Goal: Information Seeking & Learning: Learn about a topic

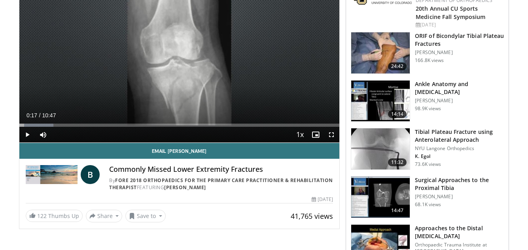
scroll to position [40, 0]
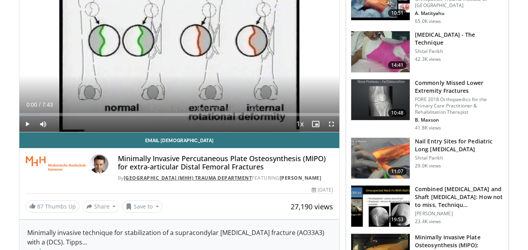
click at [166, 179] on link "[GEOGRAPHIC_DATA] (MHH) Trauma Department" at bounding box center [188, 178] width 128 height 7
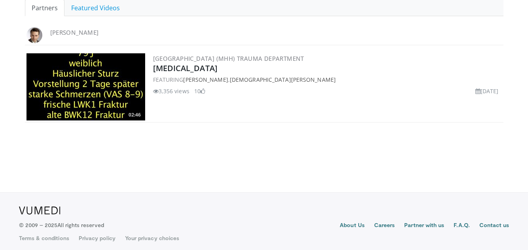
scroll to position [191, 0]
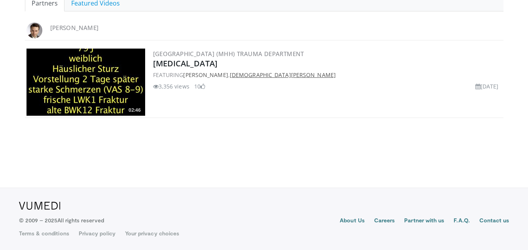
click at [269, 74] on link "Christian Müller" at bounding box center [283, 75] width 106 height 8
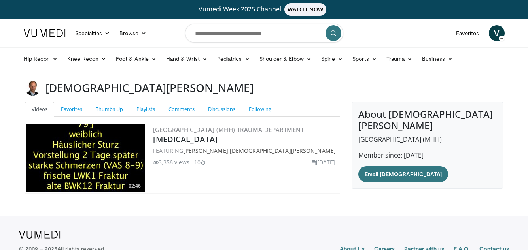
scroll to position [28, 0]
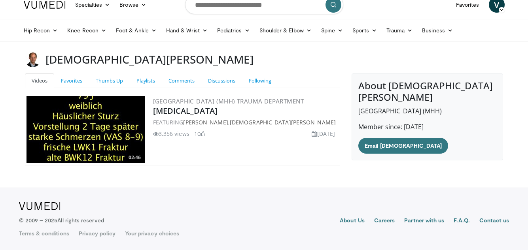
click at [201, 123] on link "[PERSON_NAME]" at bounding box center [205, 123] width 45 height 8
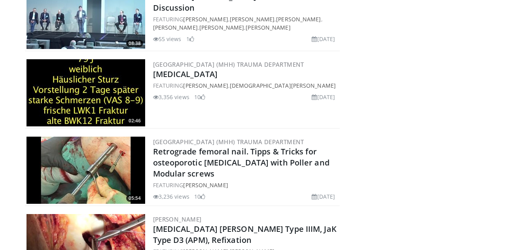
scroll to position [474, 0]
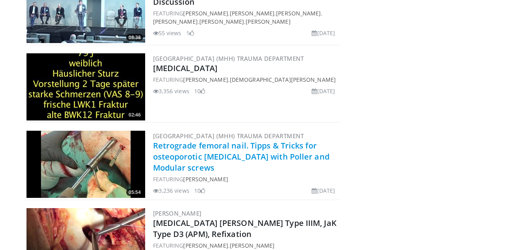
click at [166, 140] on link "Retrograde femoral nail. Tipps & Tricks for osteoporotic [MEDICAL_DATA] with Po…" at bounding box center [241, 156] width 176 height 33
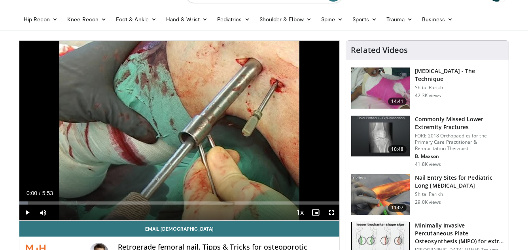
scroll to position [79, 0]
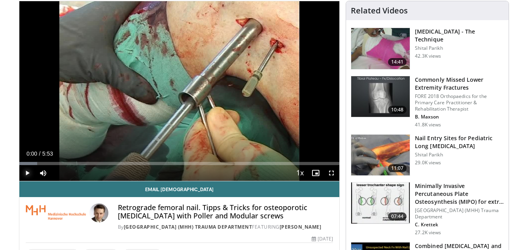
click at [26, 173] on span "Video Player" at bounding box center [27, 173] width 16 height 16
click at [331, 174] on span "Video Player" at bounding box center [331, 173] width 16 height 16
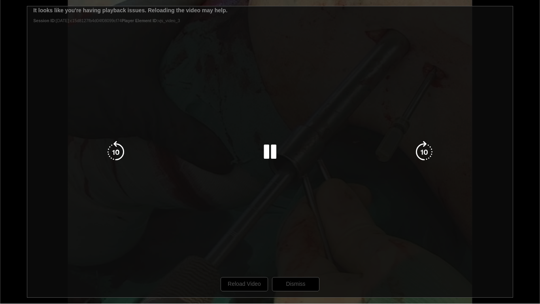
click at [245, 250] on div "10 seconds Tap to unmute" at bounding box center [270, 151] width 540 height 303
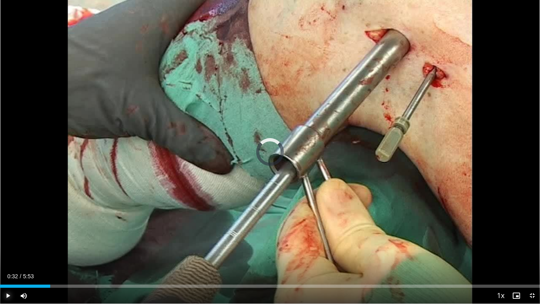
click at [6, 250] on span "Video Player" at bounding box center [8, 295] width 16 height 16
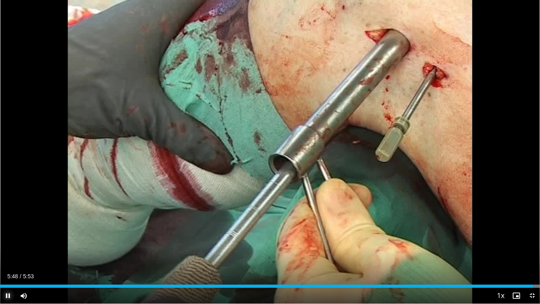
click at [8, 250] on span "Video Player" at bounding box center [8, 295] width 16 height 16
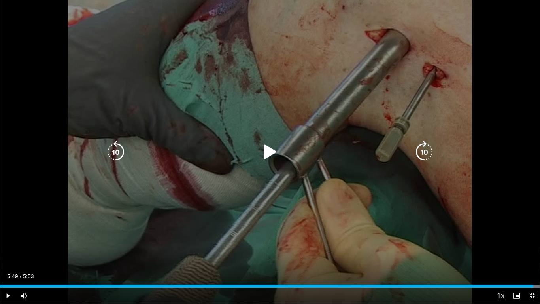
click at [266, 151] on icon "Video Player" at bounding box center [270, 152] width 22 height 22
click at [0, 0] on icon "Video Player" at bounding box center [0, 0] width 0 height 0
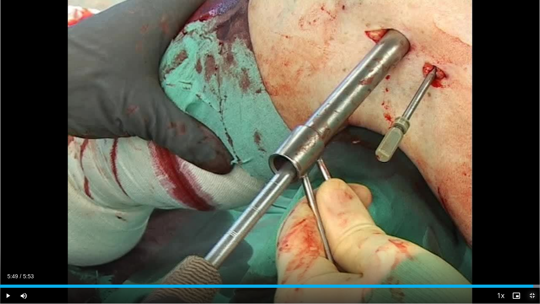
click at [527, 250] on span "Video Player" at bounding box center [532, 295] width 16 height 16
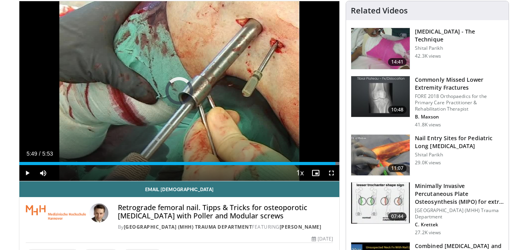
click at [53, 165] on div "Current Time 5:49 / Duration 5:53 Play Skip Backward Skip Forward Mute 0% Loade…" at bounding box center [179, 173] width 320 height 16
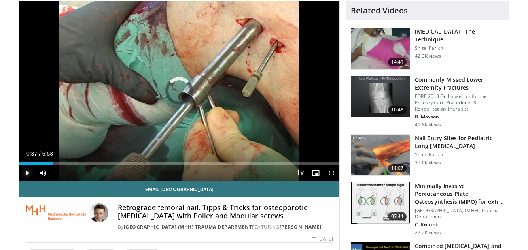
click at [26, 172] on span "Video Player" at bounding box center [27, 173] width 16 height 16
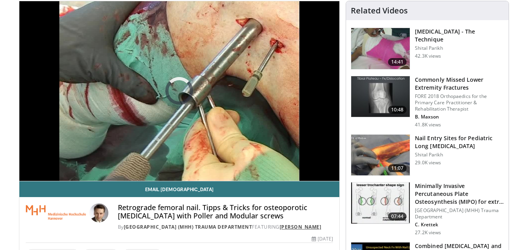
click at [279, 230] on link "[PERSON_NAME]" at bounding box center [300, 227] width 42 height 7
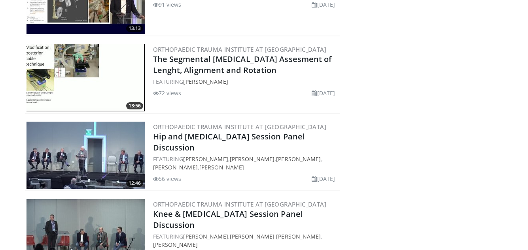
scroll to position [1897, 0]
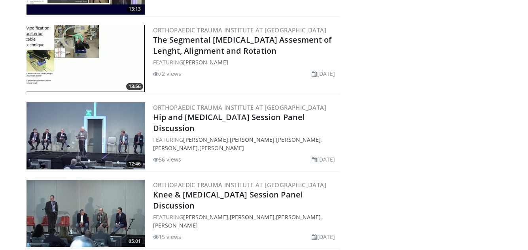
click at [69, 139] on img at bounding box center [85, 135] width 119 height 67
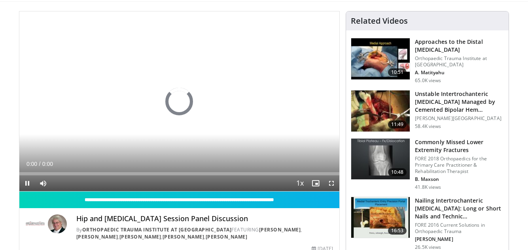
scroll to position [79, 0]
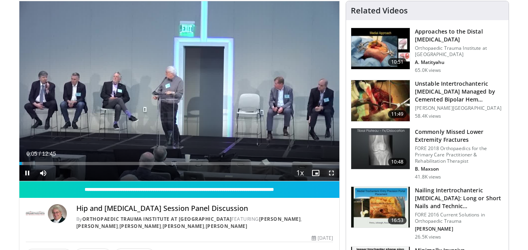
click at [332, 173] on span "Video Player" at bounding box center [331, 173] width 16 height 16
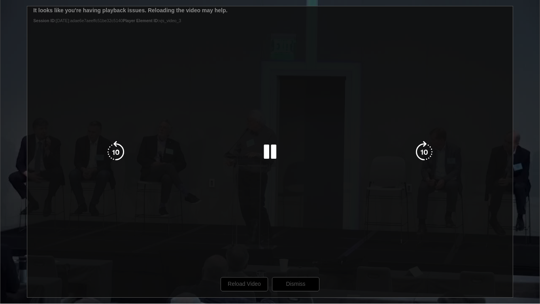
click at [238, 250] on div "10 seconds Tap to unmute" at bounding box center [270, 151] width 540 height 303
click at [242, 250] on div "10 seconds Tap to unmute" at bounding box center [270, 151] width 540 height 303
click at [254, 250] on div "10 seconds Tap to unmute" at bounding box center [270, 151] width 540 height 303
click at [238, 250] on div "10 seconds Tap to unmute" at bounding box center [270, 151] width 540 height 303
click at [251, 250] on div "10 seconds Tap to unmute" at bounding box center [270, 151] width 540 height 303
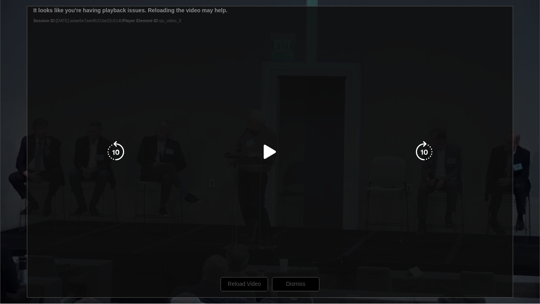
click at [250, 250] on div "10 seconds Tap to unmute" at bounding box center [270, 151] width 540 height 303
click at [244, 250] on div "10 seconds Tap to unmute" at bounding box center [270, 151] width 540 height 303
click at [294, 250] on div "10 seconds Tap to unmute" at bounding box center [270, 151] width 540 height 303
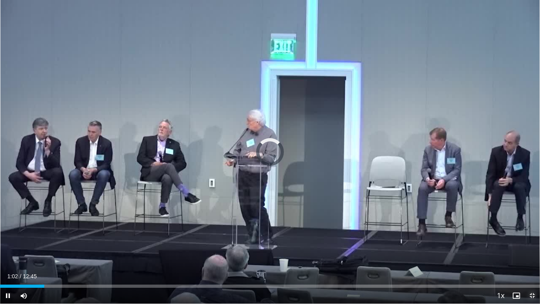
click at [527, 250] on span "Video Player" at bounding box center [532, 295] width 16 height 16
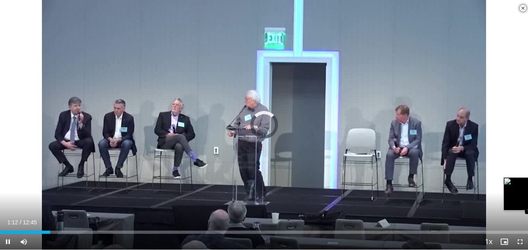
scroll to position [553, 0]
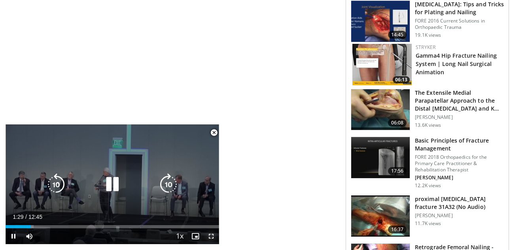
drag, startPoint x: 212, startPoint y: 237, endPoint x: 219, endPoint y: 276, distance: 39.3
click at [212, 237] on span "Video Player" at bounding box center [211, 236] width 16 height 16
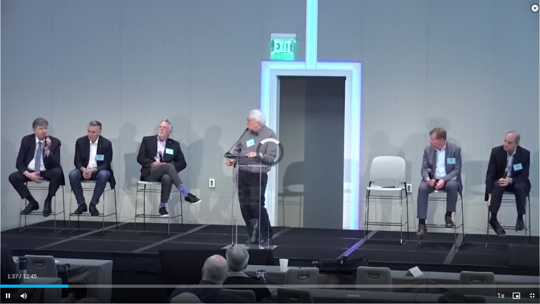
click at [527, 9] on span "Video Player" at bounding box center [535, 8] width 16 height 16
click at [527, 9] on div "10 seconds Tap to unmute" at bounding box center [270, 151] width 540 height 303
click at [527, 250] on span "Video Player" at bounding box center [532, 295] width 16 height 16
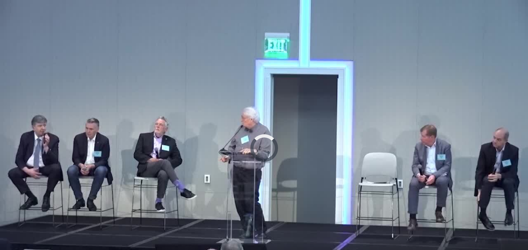
scroll to position [119, 0]
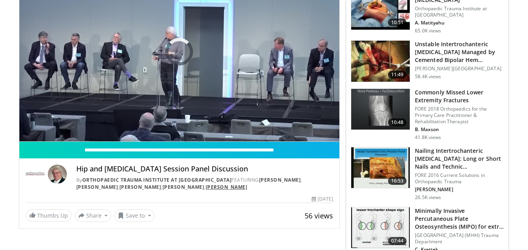
click at [205, 188] on link "[PERSON_NAME]" at bounding box center [226, 187] width 42 height 7
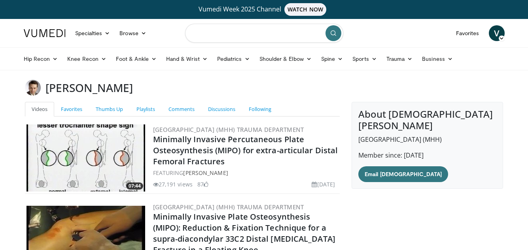
click at [217, 33] on input "Search topics, interventions" at bounding box center [264, 33] width 158 height 19
type input "**********"
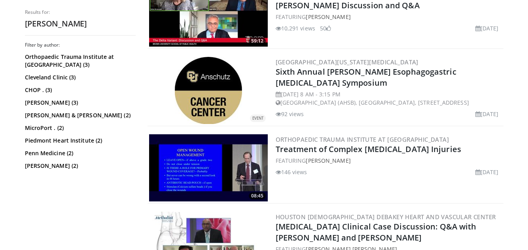
scroll to position [751, 0]
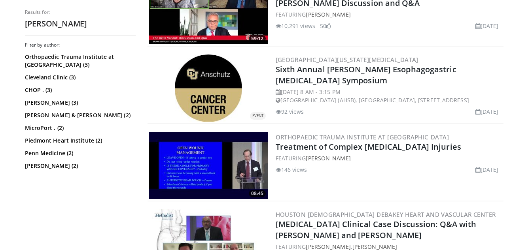
click at [211, 162] on img at bounding box center [208, 165] width 119 height 67
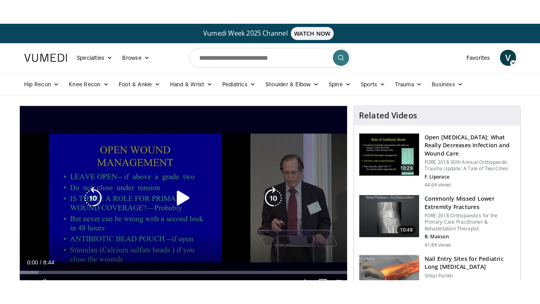
scroll to position [40, 0]
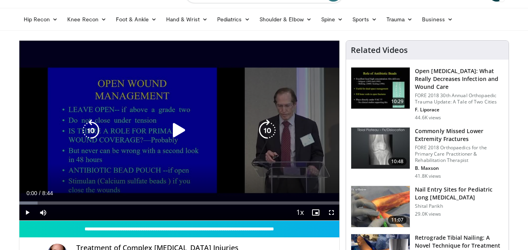
click at [179, 131] on icon "Video Player" at bounding box center [179, 130] width 22 height 22
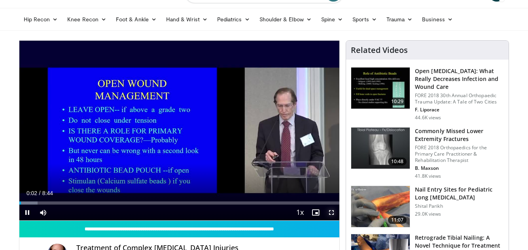
click at [329, 213] on span "Video Player" at bounding box center [331, 213] width 16 height 16
drag, startPoint x: 329, startPoint y: 213, endPoint x: 336, endPoint y: 251, distance: 39.0
click at [336, 211] on html "Vumedi Week 2025 Channel WATCH NOW Specialties Adult & Family Medicine Allergy,…" at bounding box center [264, 85] width 528 height 250
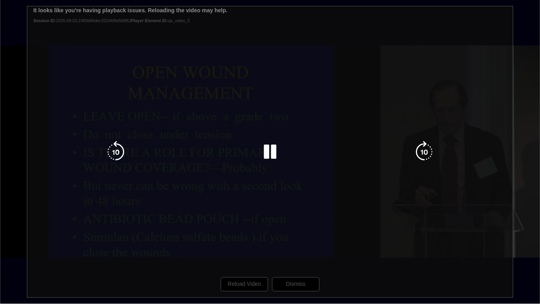
click at [244, 250] on div "10 seconds Tap to unmute" at bounding box center [270, 151] width 540 height 303
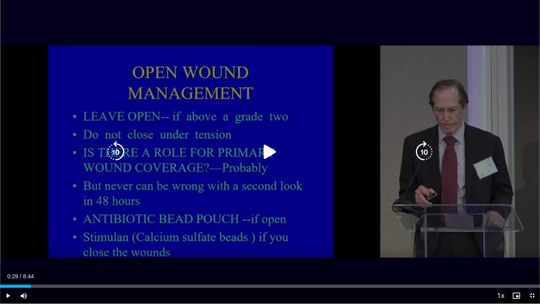
click at [269, 155] on icon "Video Player" at bounding box center [270, 152] width 22 height 22
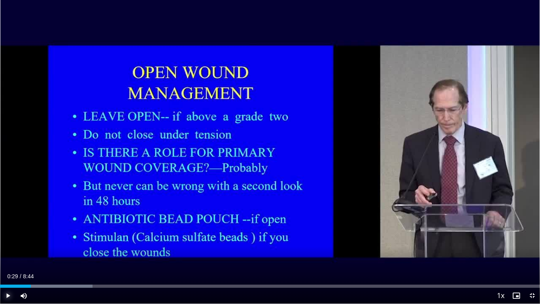
click at [6, 250] on span "Video Player" at bounding box center [8, 295] width 16 height 16
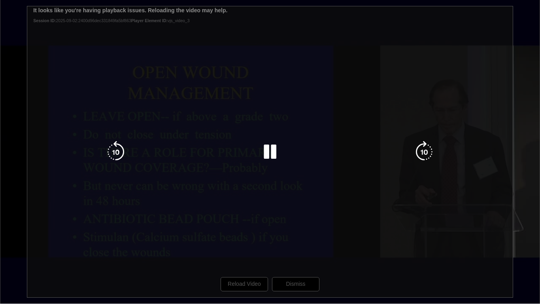
click at [245, 250] on div "10 seconds Tap to unmute" at bounding box center [270, 151] width 540 height 303
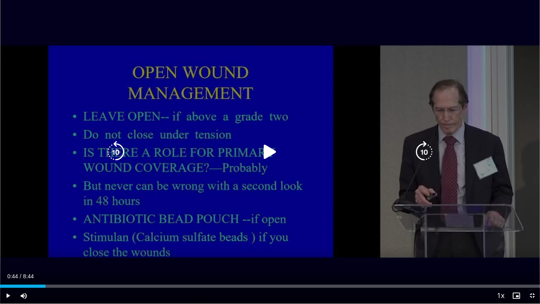
click at [268, 151] on icon "Video Player" at bounding box center [270, 152] width 22 height 22
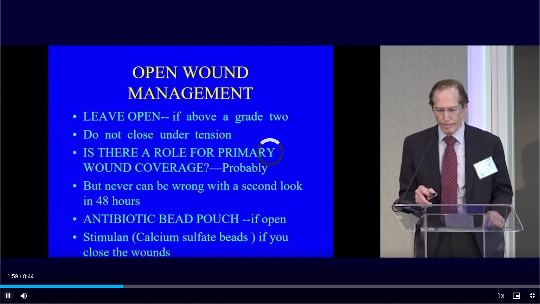
click at [10, 250] on span "Video Player" at bounding box center [8, 295] width 16 height 16
